Goal: Task Accomplishment & Management: Complete application form

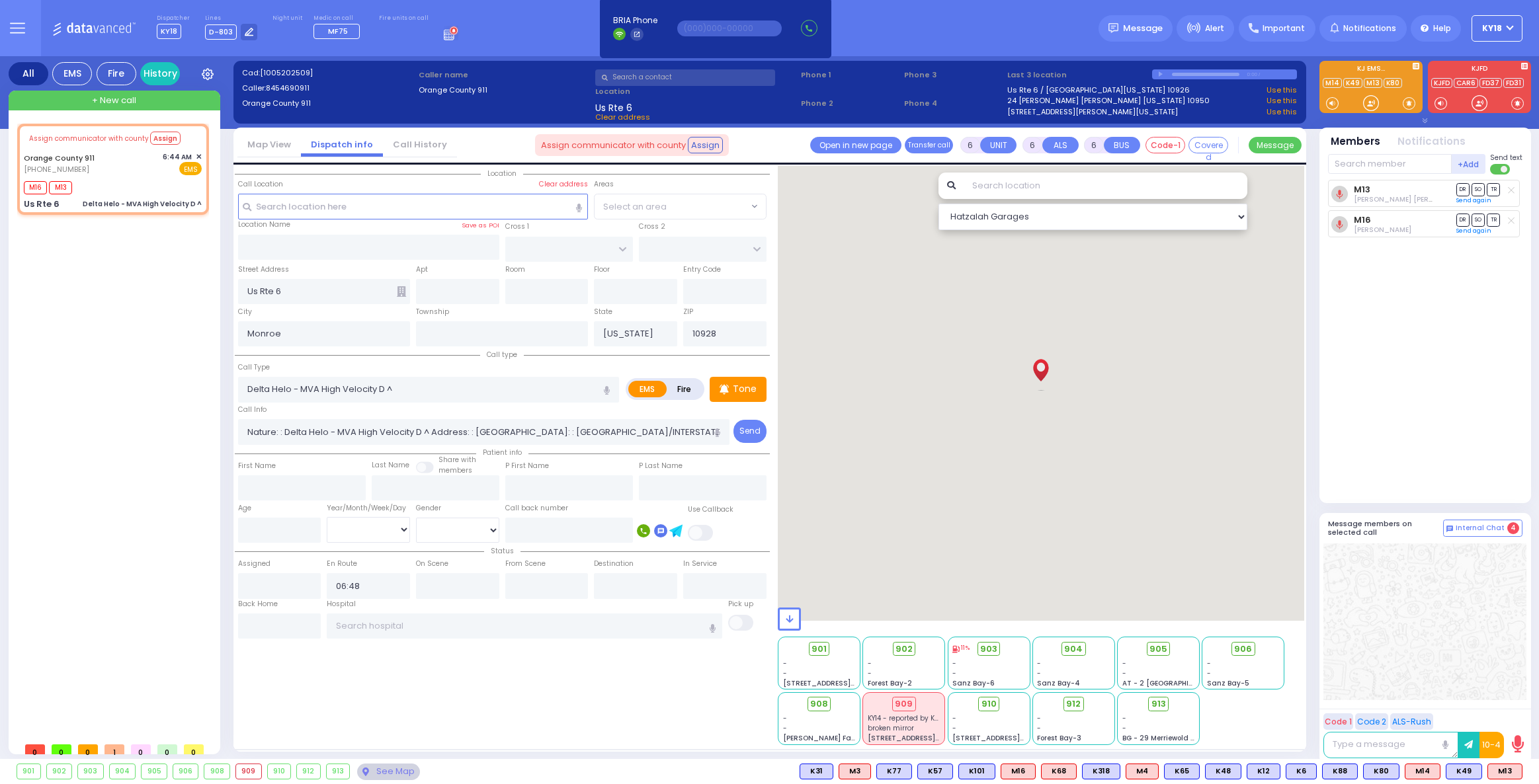
select select
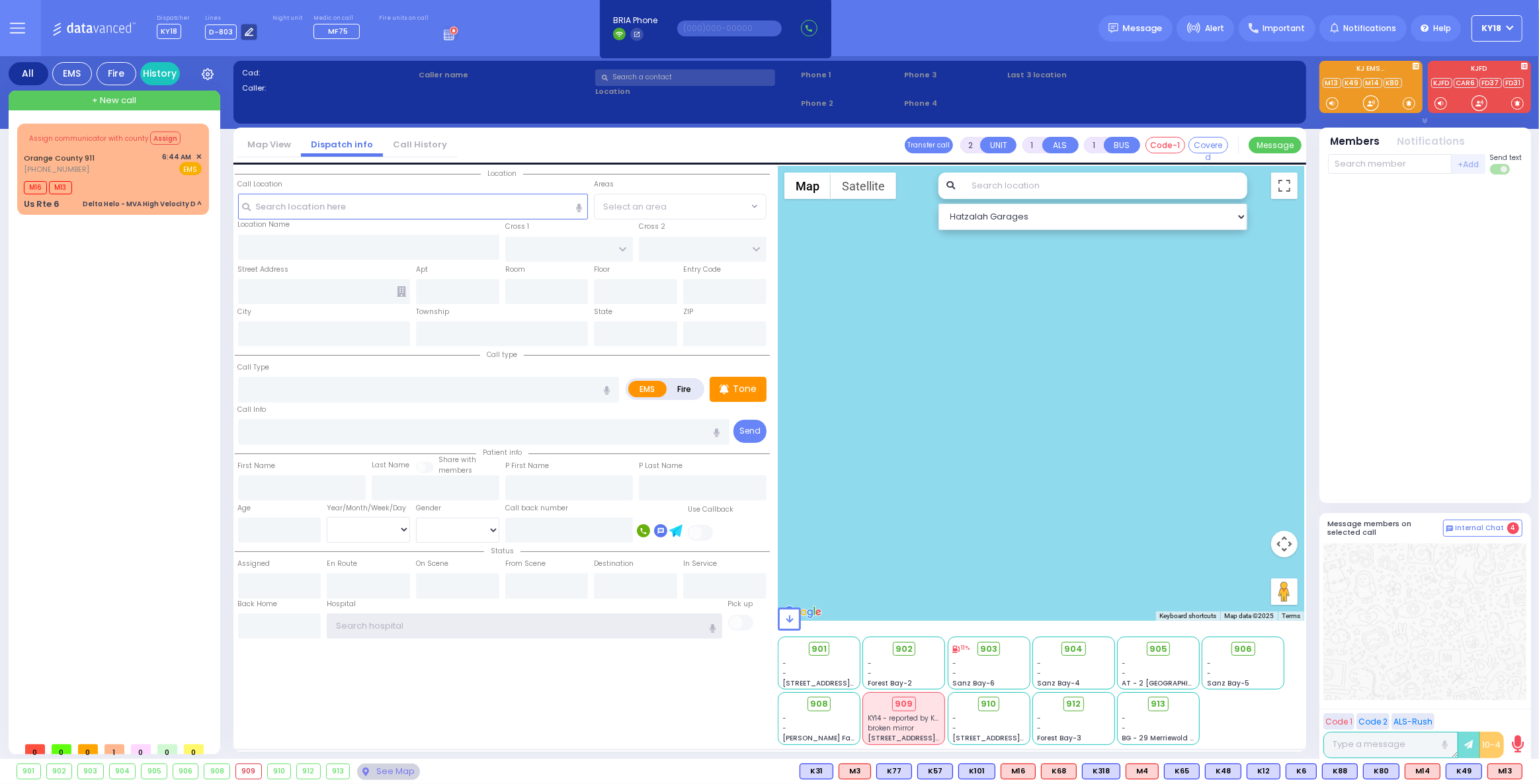
type input "ky18"
click at [241, 33] on div at bounding box center [249, 32] width 16 height 16
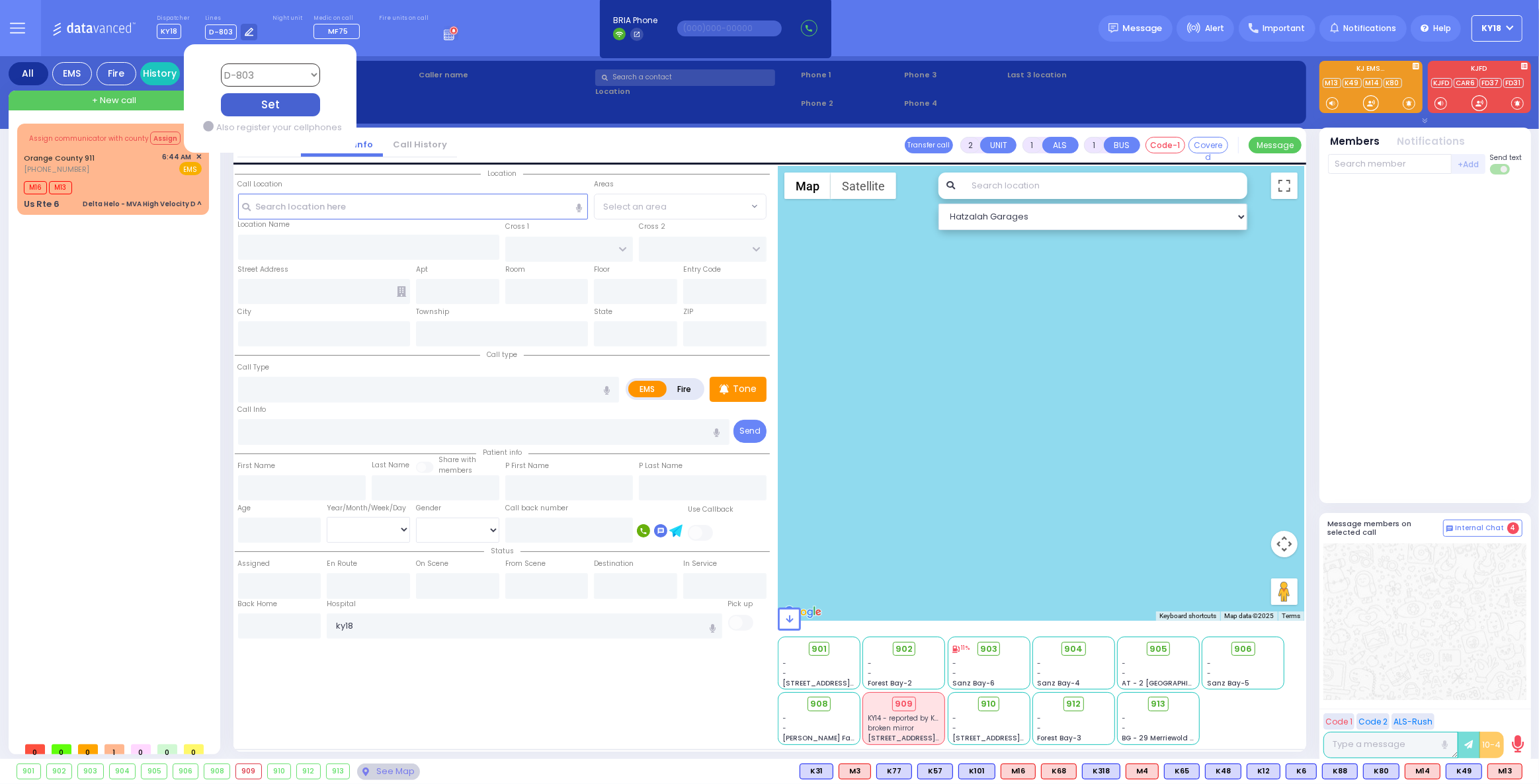
click at [268, 69] on select "Bay K-14 K-16 K-18 K-40 K-6 K-61 K-63 K-67 K-72 Medic 7 K-68 K-48 D-801 D-802 D…" at bounding box center [269, 75] width 99 height 23
select select "4"
click at [220, 64] on select "Bay K-14 K-16 K-18 K-40 K-6 K-61 K-63 K-67 K-72 Medic 7 K-68 K-48 D-801 D-802 D…" at bounding box center [269, 75] width 99 height 23
click at [262, 100] on div "Set" at bounding box center [269, 105] width 99 height 23
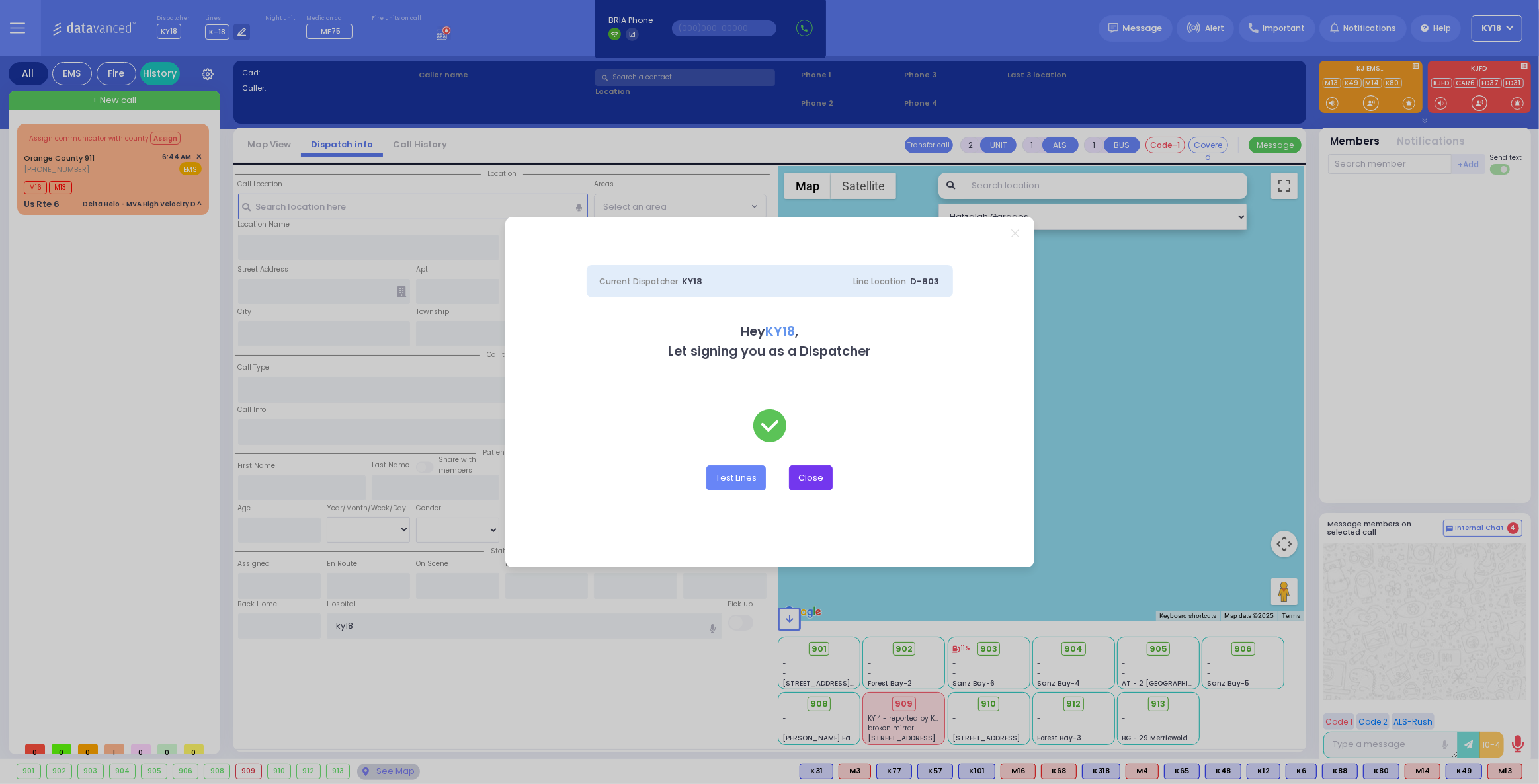
click at [819, 481] on button "Close" at bounding box center [811, 478] width 44 height 25
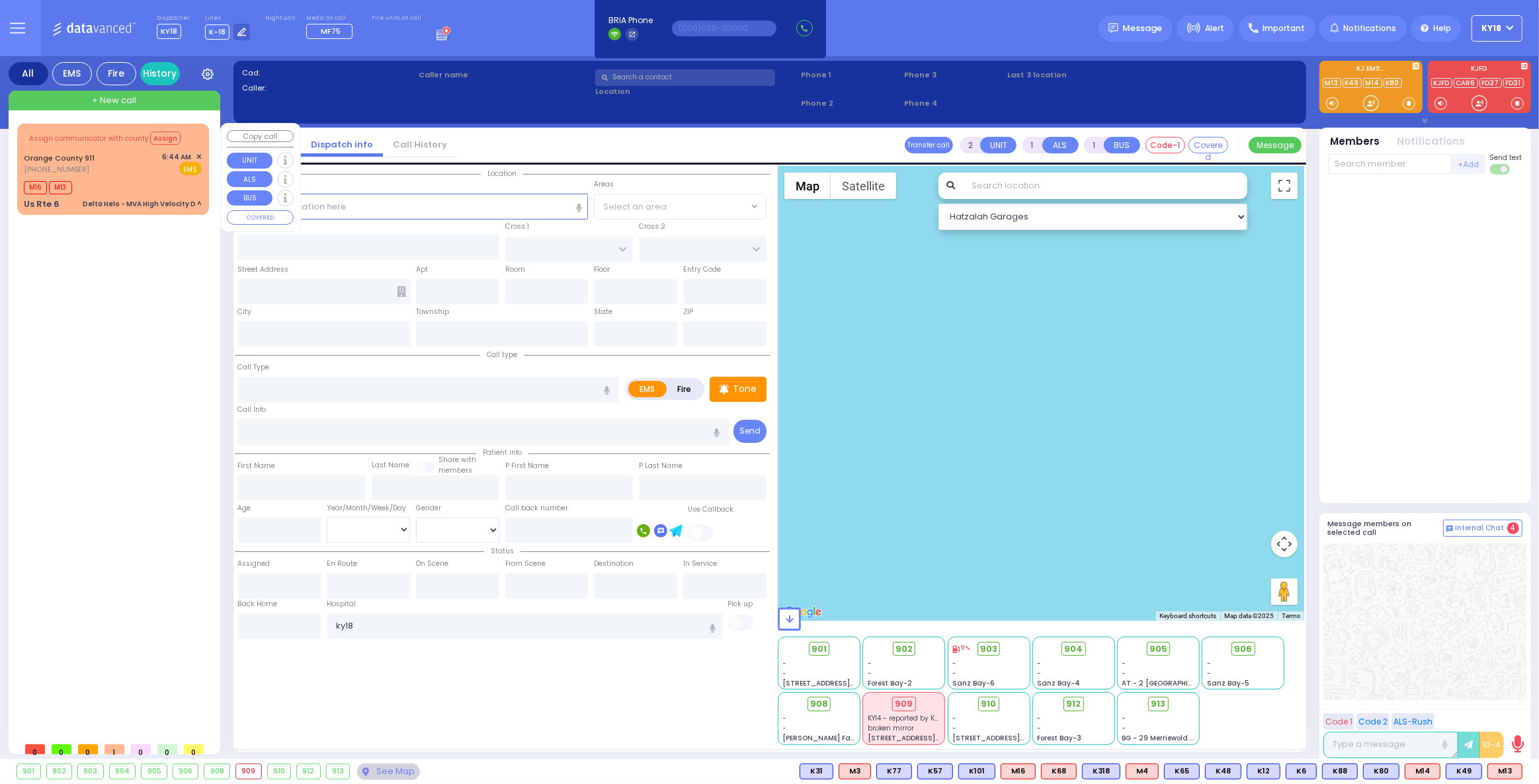
click at [116, 178] on div "M16 M13" at bounding box center [113, 186] width 178 height 16
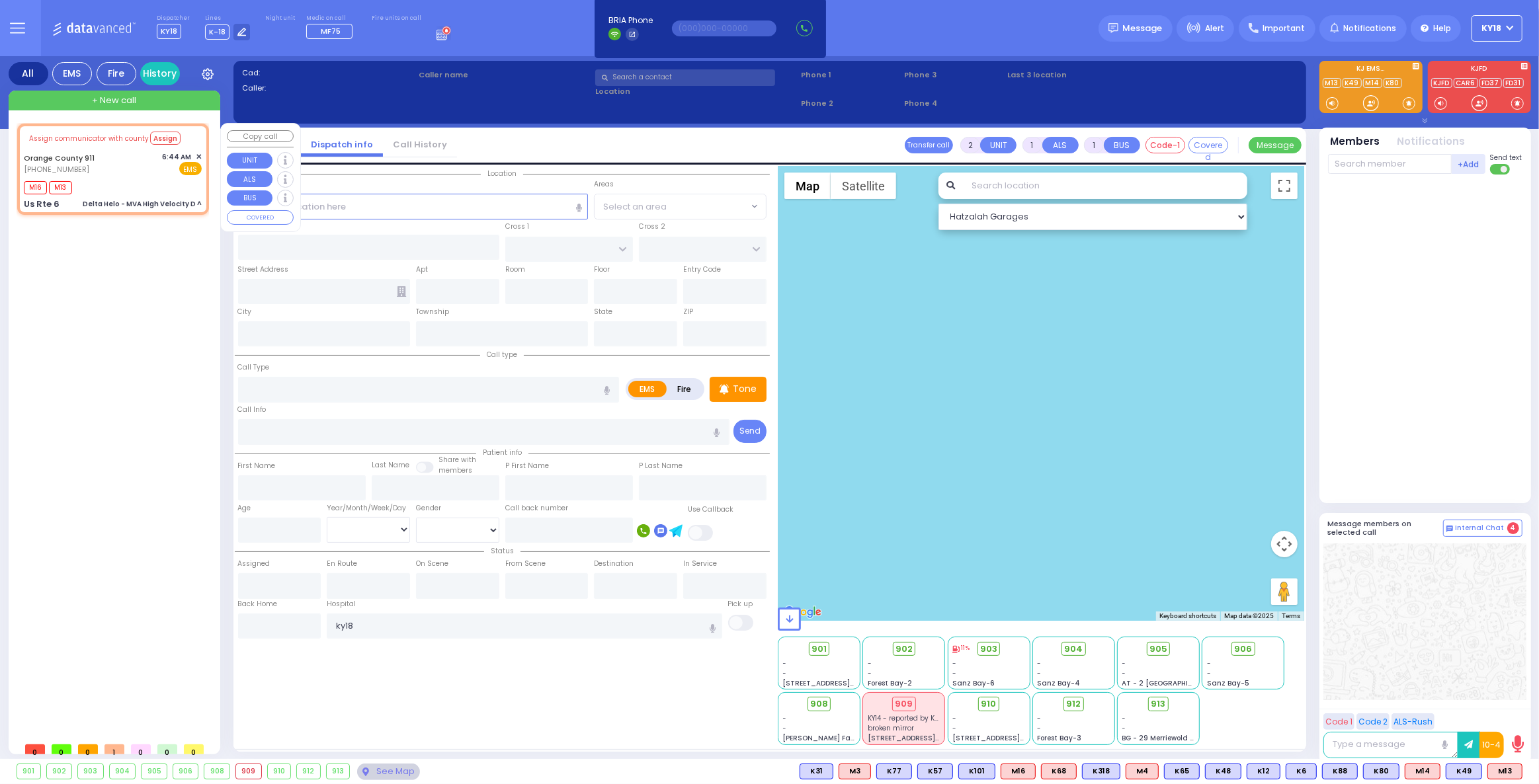
type input "6"
select select
type input "Delta Helo - MVA High Velocity D ^"
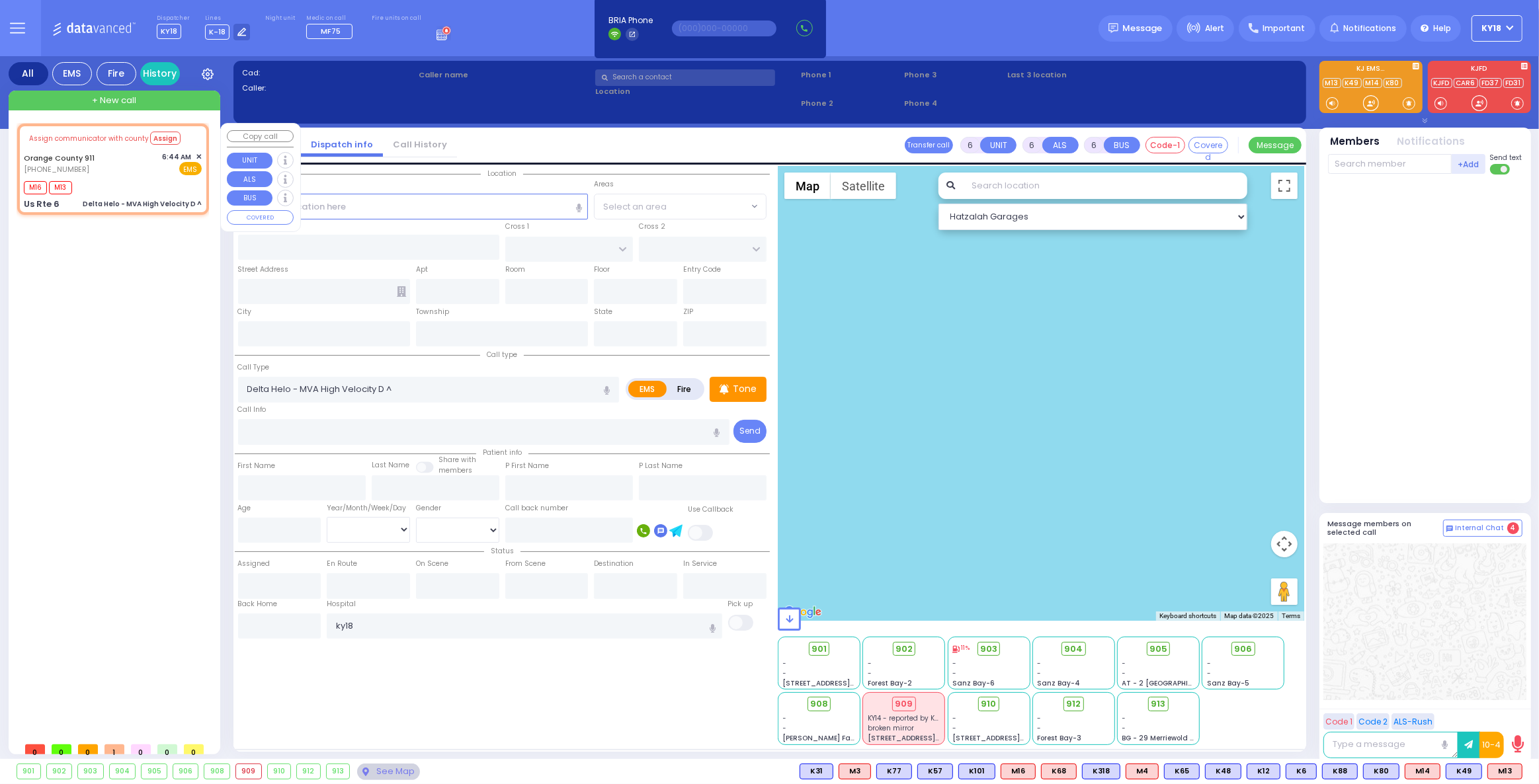
radio input "true"
type input "Nature: : Delta Helo - MVA High Velocity D ^ Address: : [GEOGRAPHIC_DATA]: : [G…"
select select
type input "06:48"
select select "Hatzalah Garages"
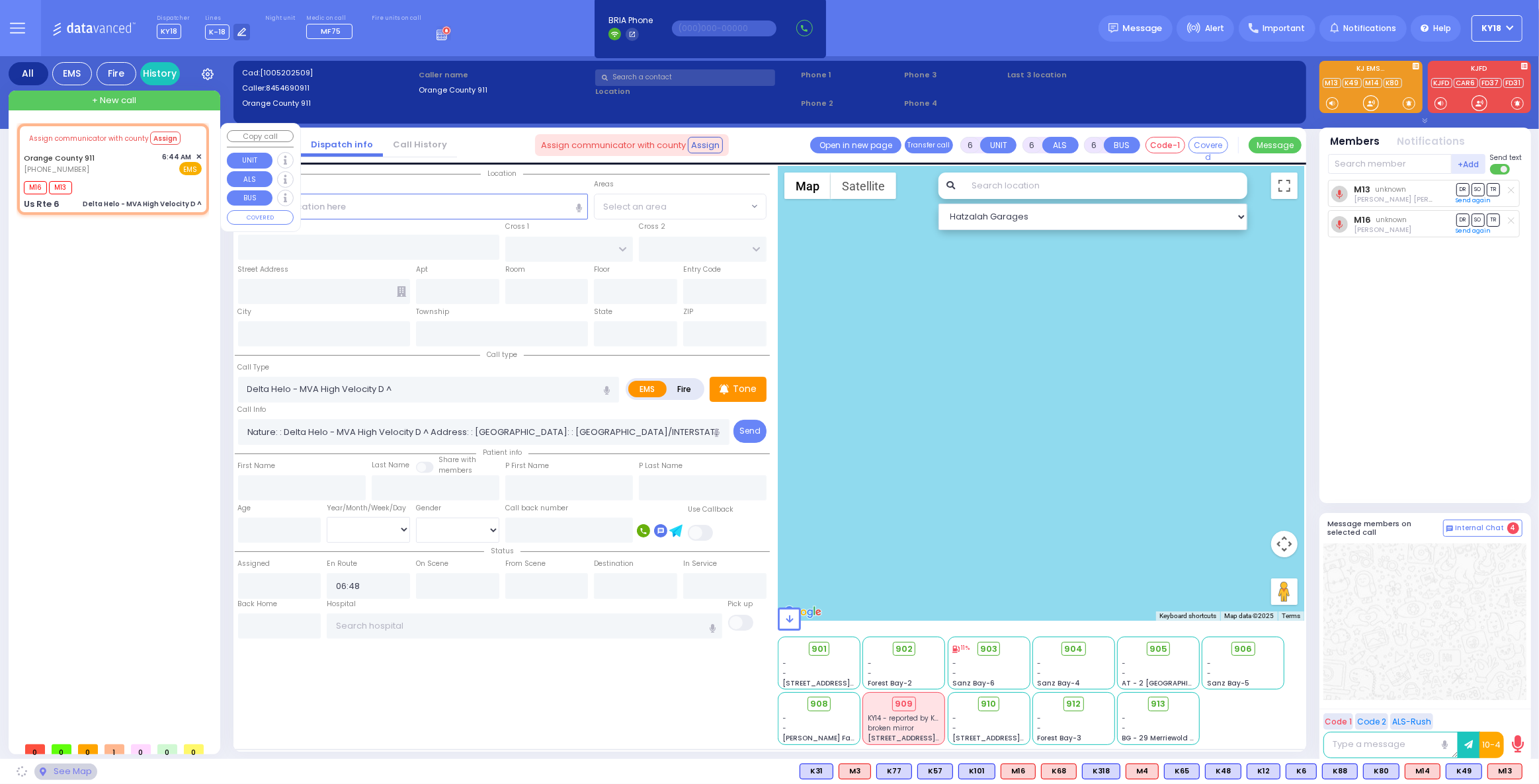
type input "Us Rte 6"
type input "Monroe"
type input "[US_STATE]"
type input "10928"
